Goal: Task Accomplishment & Management: Manage account settings

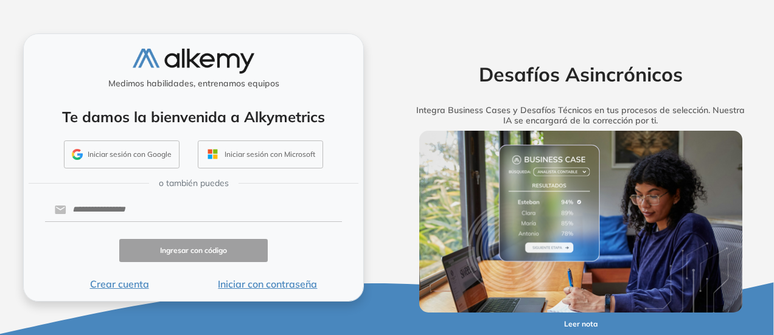
click at [253, 161] on button "Iniciar sesión con Microsoft" at bounding box center [260, 155] width 125 height 28
click at [264, 150] on button "Iniciar sesión con Microsoft" at bounding box center [260, 155] width 125 height 28
click at [253, 281] on button "Iniciar con contraseña" at bounding box center [268, 284] width 149 height 15
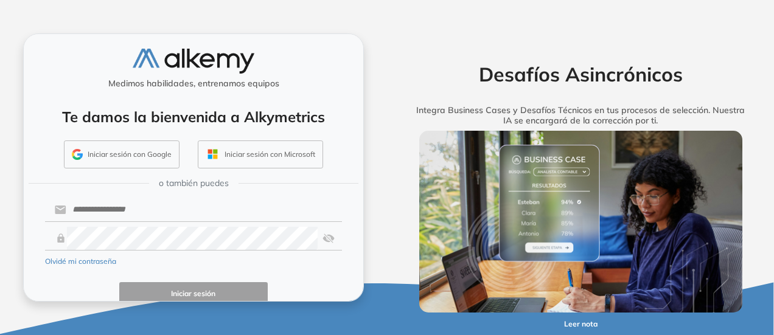
scroll to position [46, 0]
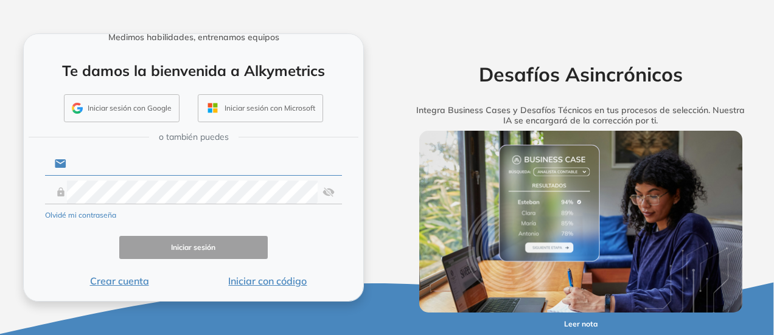
click at [161, 164] on input "text" at bounding box center [204, 163] width 276 height 23
type input "**********"
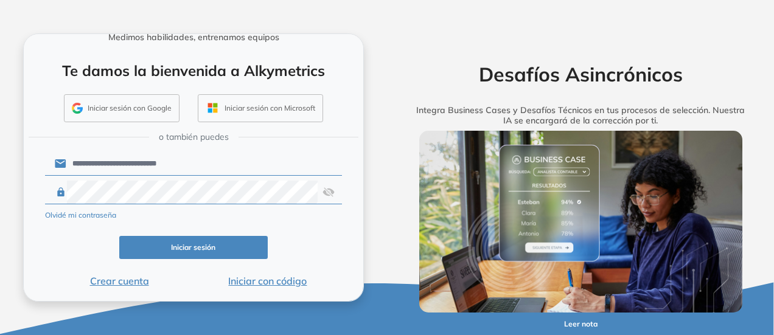
click at [185, 242] on button "Iniciar sesión" at bounding box center [193, 248] width 149 height 24
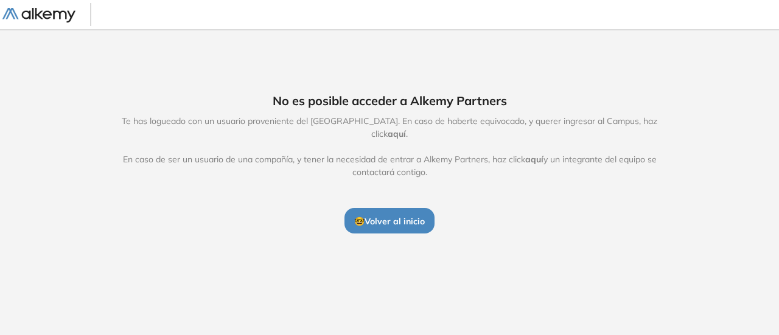
click at [406, 128] on span "aquí" at bounding box center [397, 133] width 18 height 11
